Goal: Information Seeking & Learning: Learn about a topic

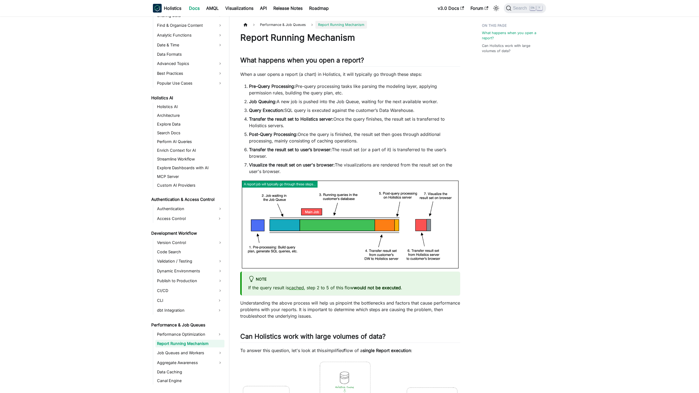
scroll to position [234, 0]
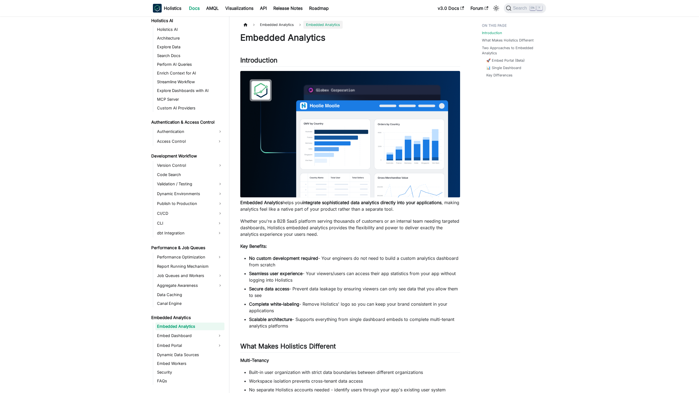
scroll to position [294, 0]
